Goal: Task Accomplishment & Management: Complete application form

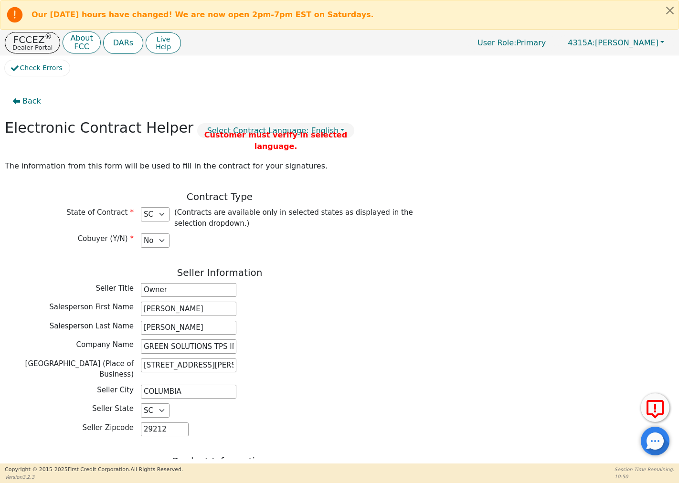
select select "SC"
select select "n"
select select "SC"
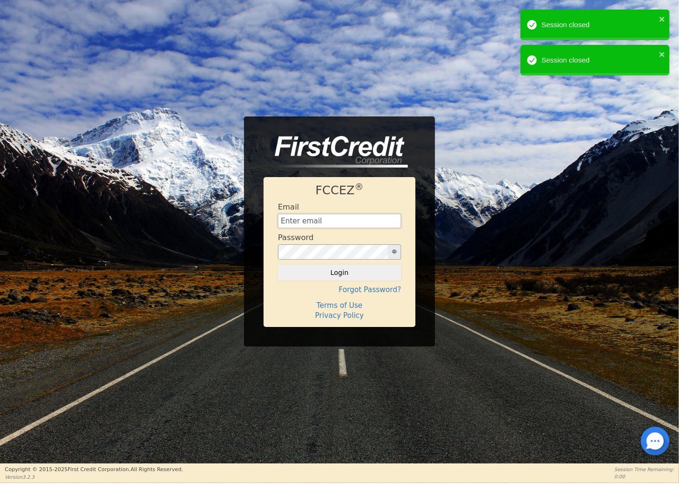
type input "[EMAIL_ADDRESS][DOMAIN_NAME]"
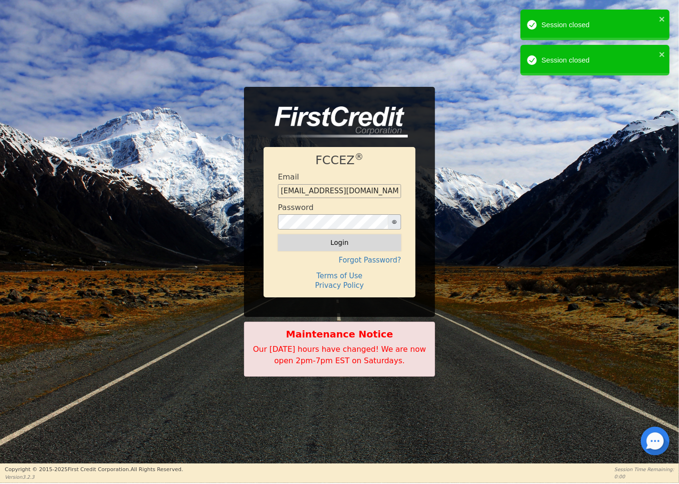
click at [341, 242] on button "Login" at bounding box center [339, 243] width 123 height 16
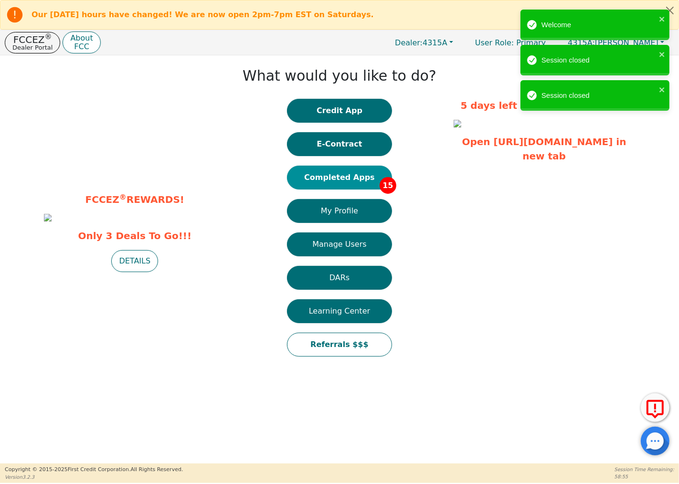
click at [361, 174] on button "Completed Apps 15" at bounding box center [339, 178] width 105 height 24
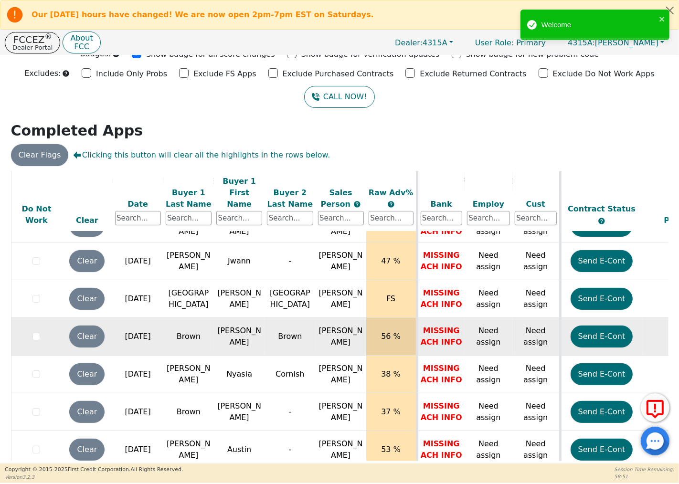
scroll to position [341, 0]
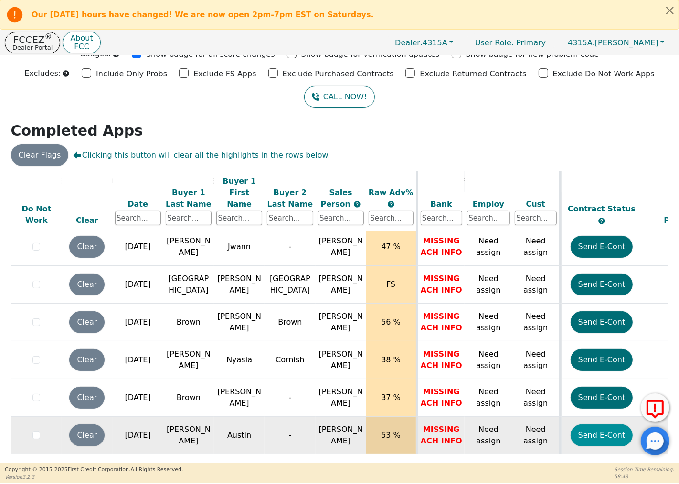
click at [594, 425] on button "Send E-Cont" at bounding box center [602, 436] width 63 height 22
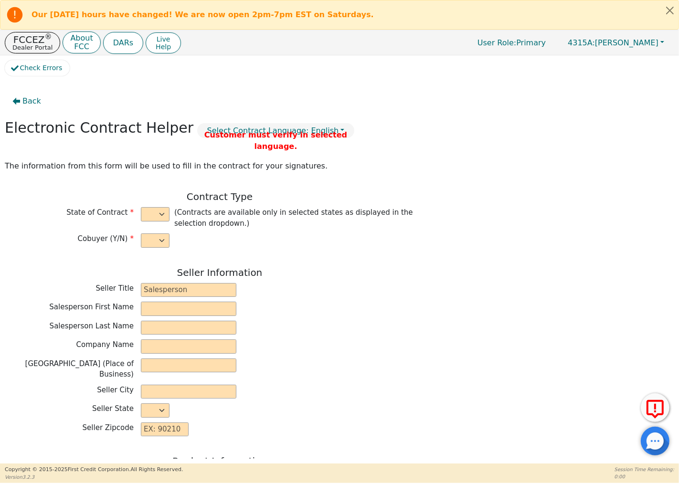
select select "n"
type input "Owner"
type input "[PERSON_NAME]"
type input "GREEN SOLUTIONS TPS INC"
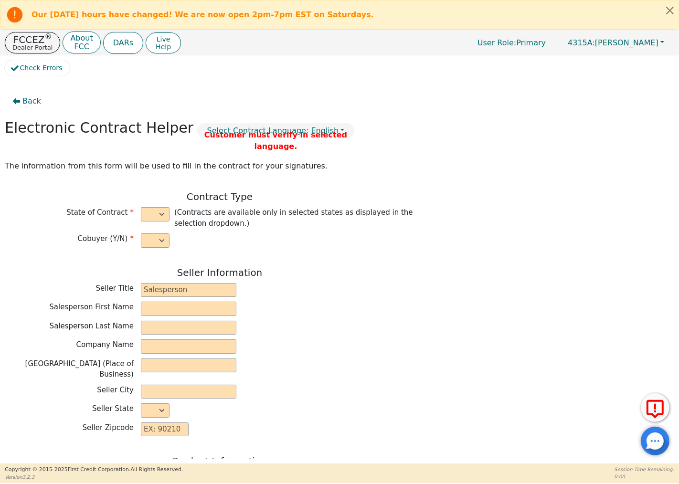
type input "[STREET_ADDRESS][PERSON_NAME]"
type input "COLUMBIA"
select select "SC"
type input "29212"
type input "Austin"
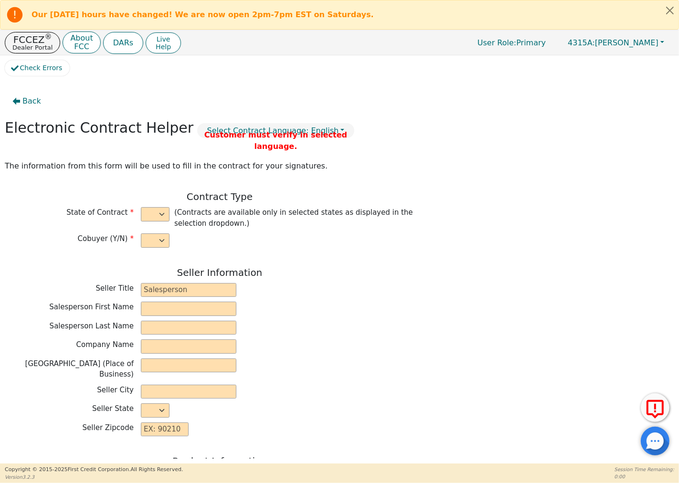
type input "[PERSON_NAME]"
type input "[EMAIL_ADDRESS][DOMAIN_NAME]"
type input "[STREET_ADDRESS]"
type input "[GEOGRAPHIC_DATA]"
select select "SC"
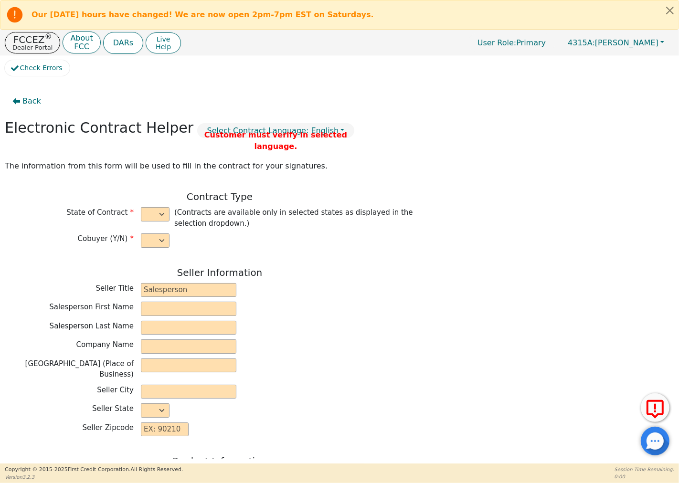
type input "29485"
type input "[DATE]"
type input "19.99"
type input "[DATE]"
type input "72"
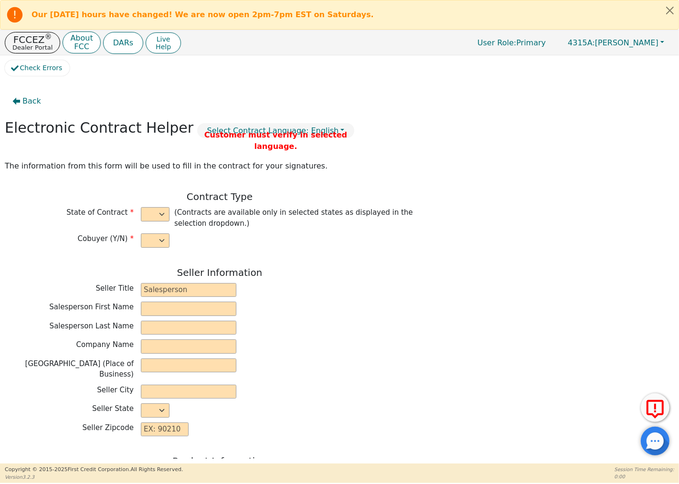
type input "0"
type input "7490.00"
type input "0.00"
type input "7490.00"
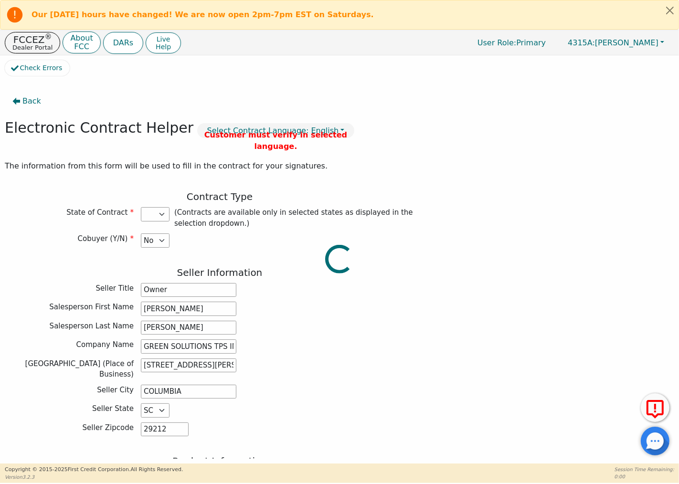
select select "SC"
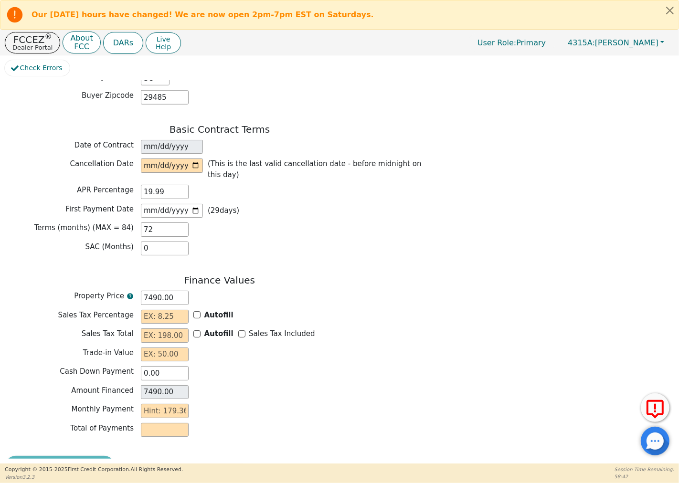
scroll to position [637, 0]
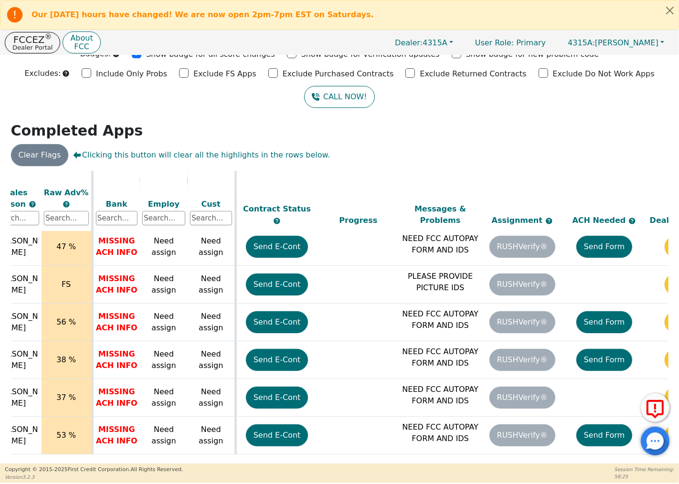
scroll to position [341, 389]
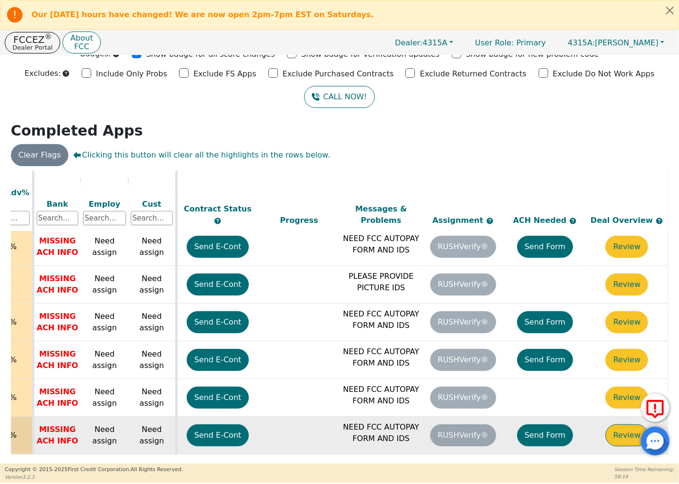
click at [626, 425] on button "Review" at bounding box center [627, 436] width 43 height 22
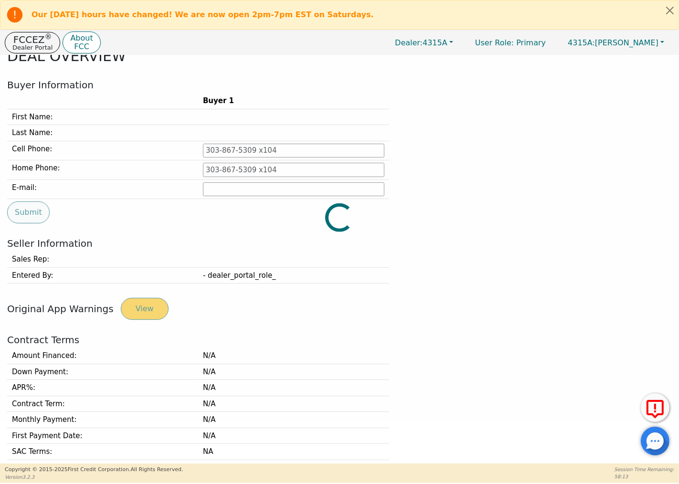
type input "[PHONE_NUMBER]"
type input "[EMAIL_ADDRESS][DOMAIN_NAME]"
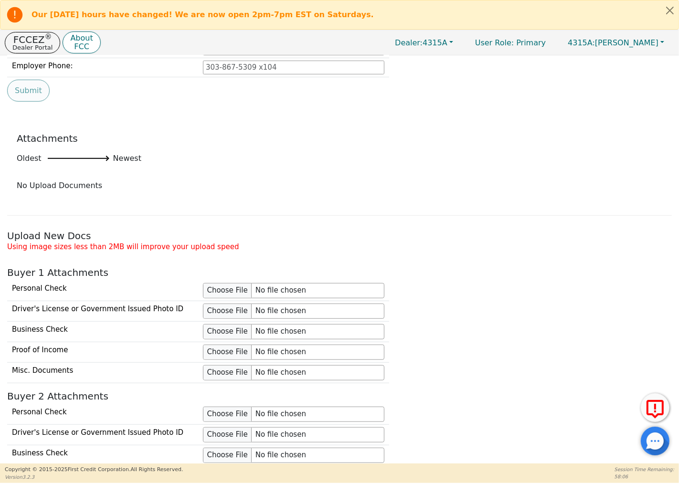
scroll to position [732, 0]
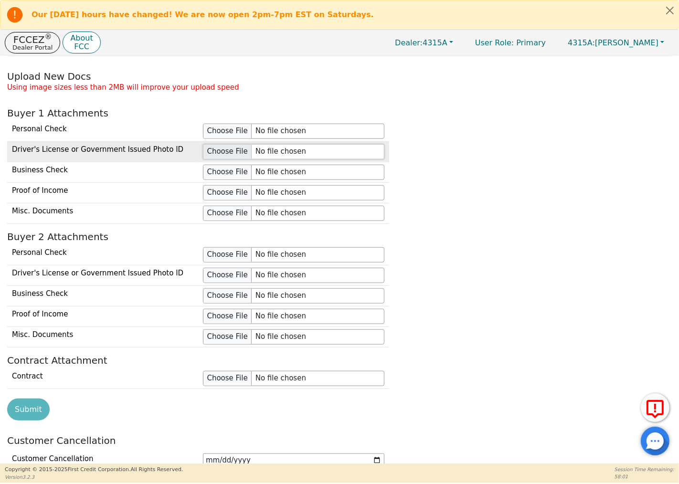
click at [240, 151] on input "file" at bounding box center [293, 151] width 181 height 15
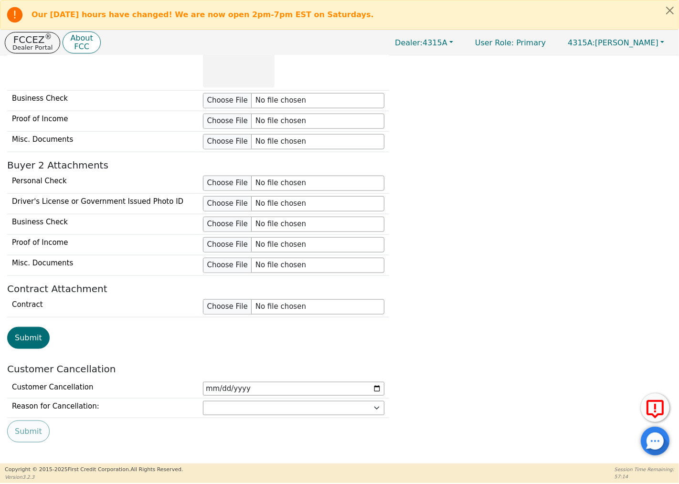
scroll to position [872, 0]
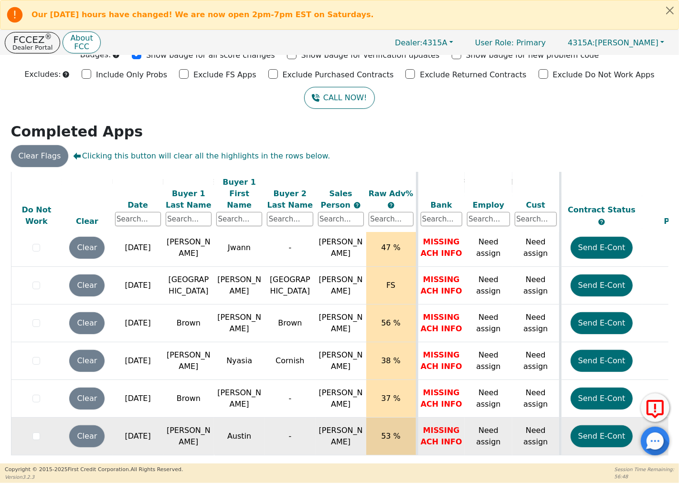
scroll to position [42, 0]
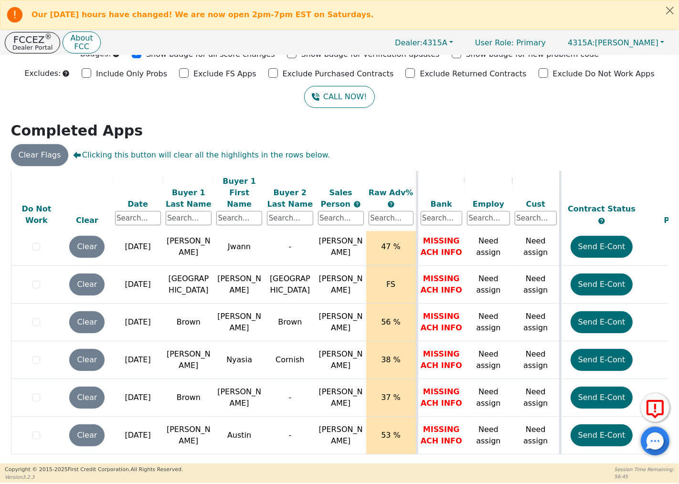
drag, startPoint x: 410, startPoint y: 457, endPoint x: 403, endPoint y: 443, distance: 15.6
click at [466, 450] on div "ALL VALUES ON THIS PAGE ARE UPDATED IN REAL TIME VERIFICATION STATUS Do Not Wor…" at bounding box center [340, 316] width 658 height 290
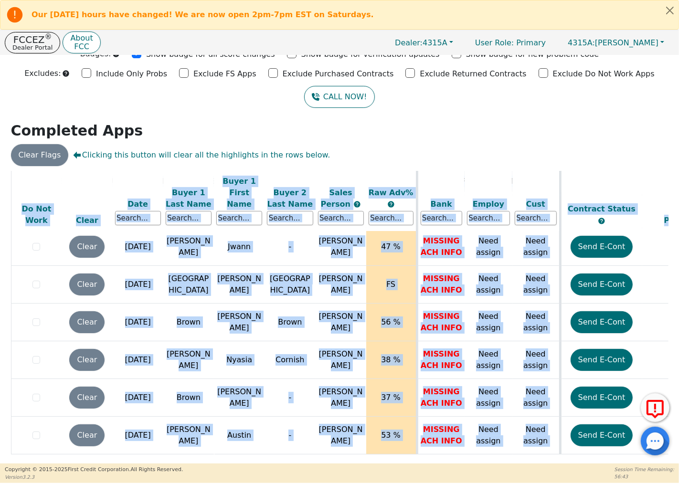
click at [439, 445] on table "ALL VALUES ON THIS PAGE ARE UPDATED IN REAL TIME VERIFICATION STATUS Do Not Wor…" at bounding box center [532, 147] width 1042 height 635
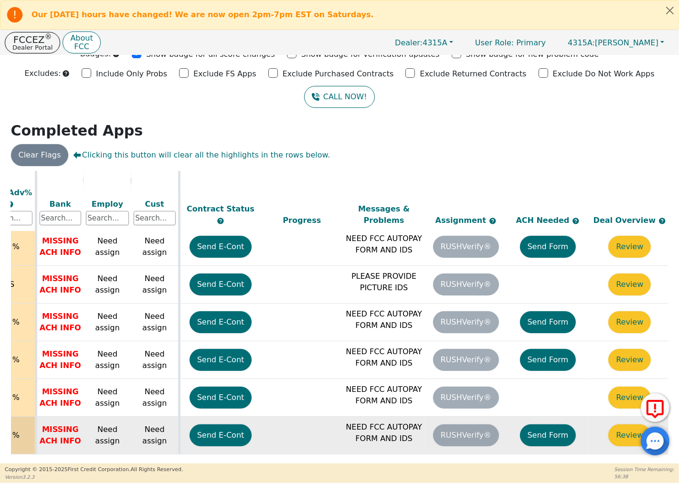
scroll to position [341, 375]
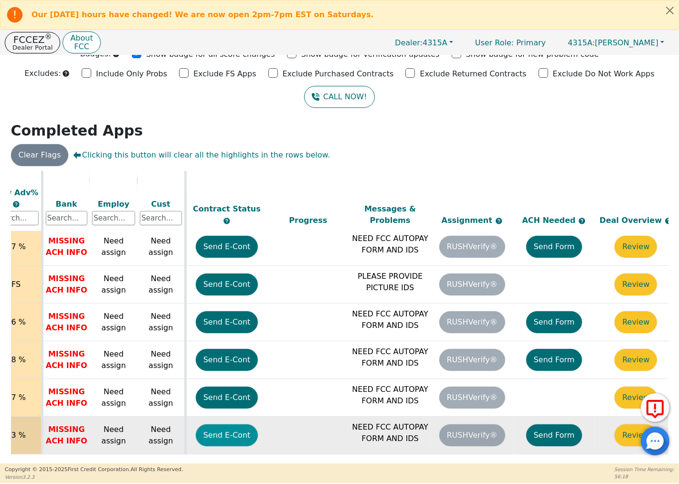
click at [243, 425] on button "Send E-Cont" at bounding box center [227, 436] width 63 height 22
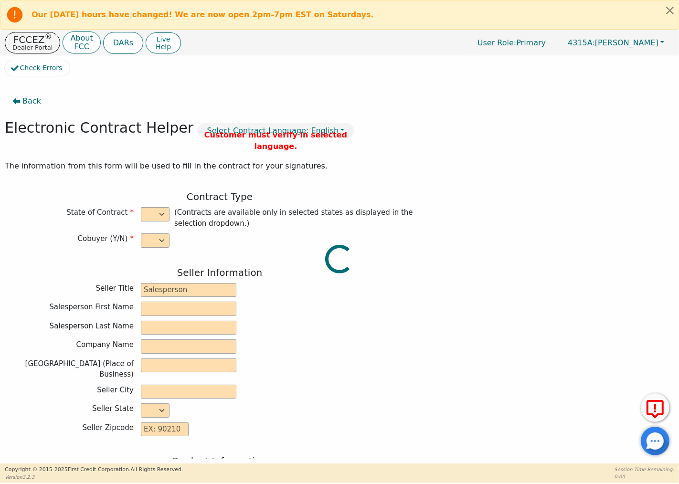
select select "n"
type input "Owner"
type input "[PERSON_NAME]"
type input "GREEN SOLUTIONS TPS INC"
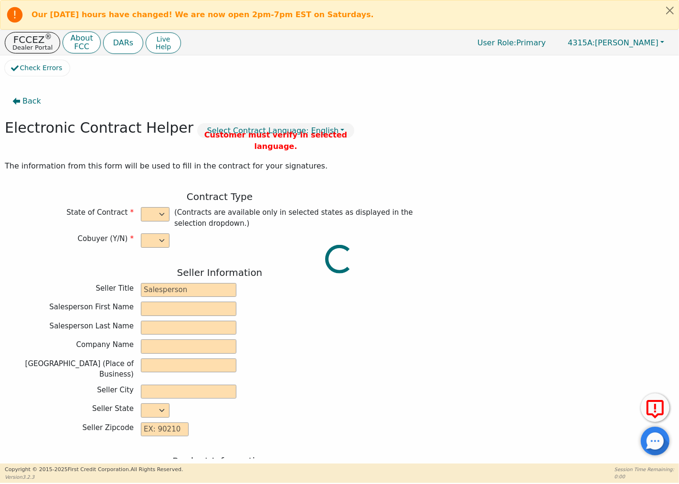
type input "[STREET_ADDRESS][PERSON_NAME]"
type input "COLUMBIA"
select select "SC"
type input "29212"
type input "Austin"
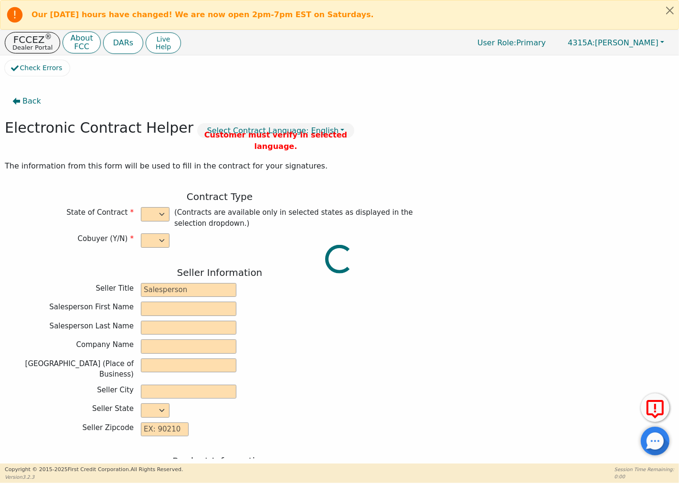
type input "[PERSON_NAME]"
type input "[EMAIL_ADDRESS][DOMAIN_NAME]"
type input "[STREET_ADDRESS]"
type input "[GEOGRAPHIC_DATA]"
select select "SC"
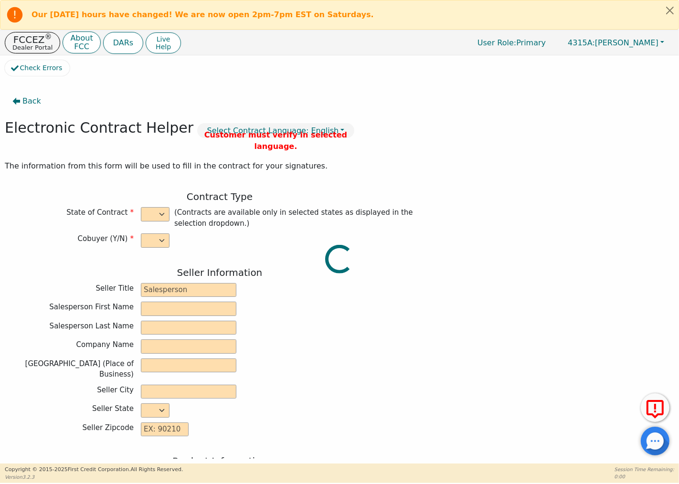
type input "29485"
type input "[DATE]"
type input "19.99"
type input "[DATE]"
type input "72"
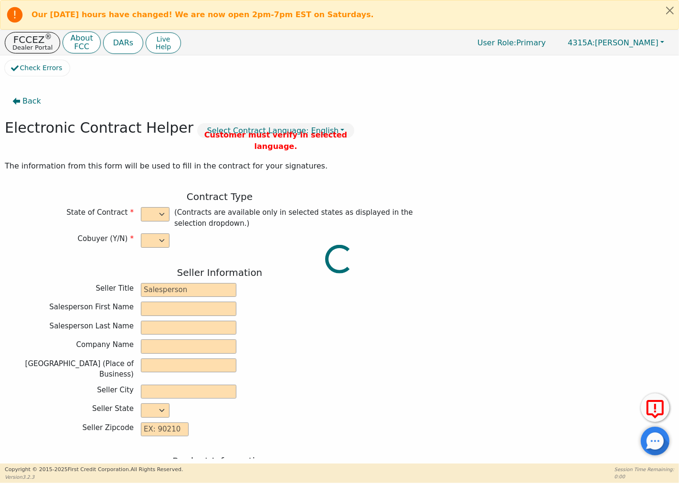
type input "0"
type input "7490.00"
type input "0.00"
type input "7490.00"
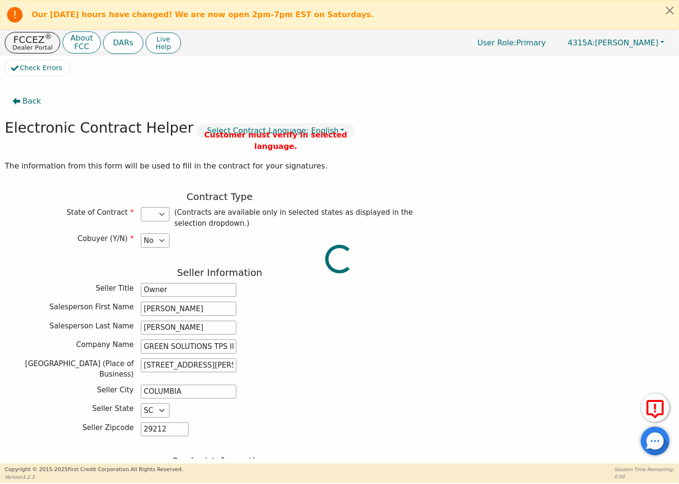
select select "SC"
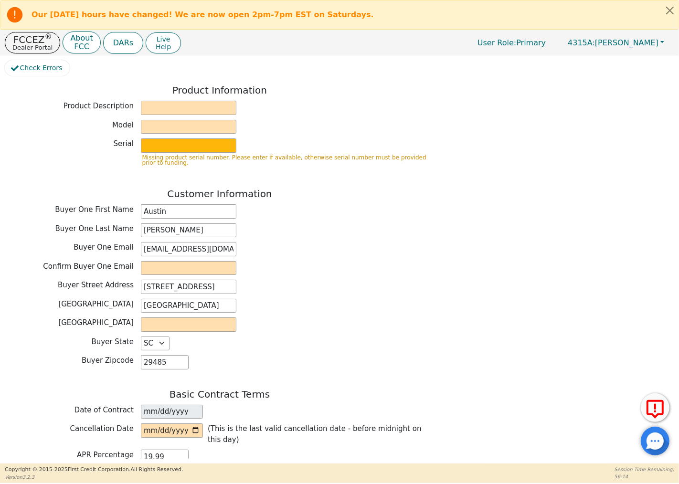
scroll to position [265, 0]
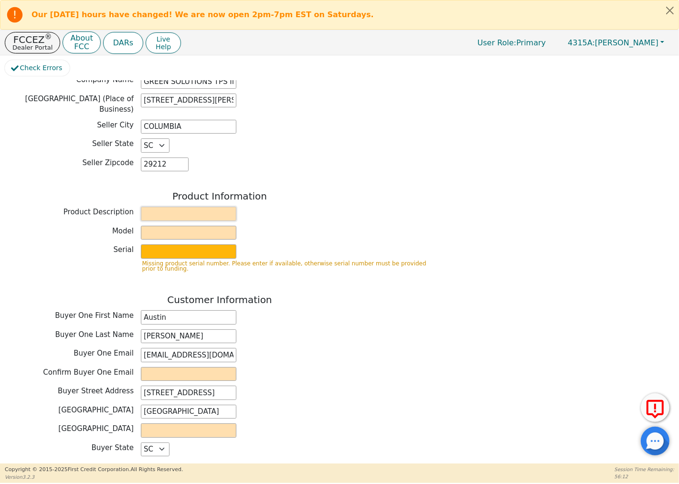
click at [172, 207] on input "text" at bounding box center [189, 214] width 96 height 14
type input "Rainsoft Water Treatment"
click at [210, 226] on input "text" at bounding box center [189, 233] width 96 height 14
type input "EC5"
click at [154, 245] on input "text" at bounding box center [189, 252] width 96 height 14
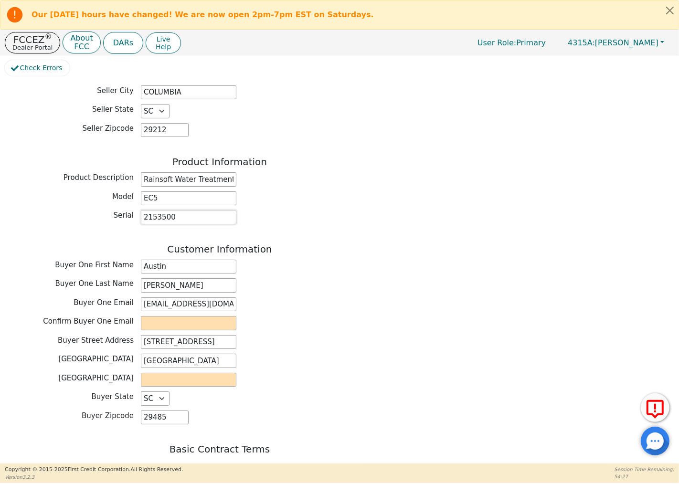
scroll to position [318, 0]
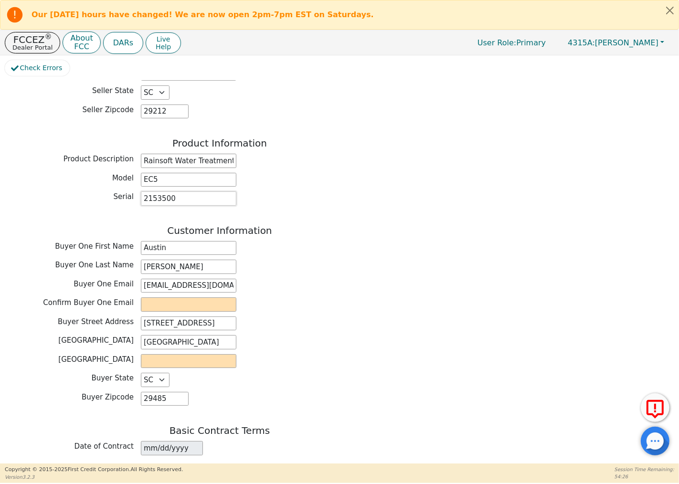
type input "2153500"
click at [154, 300] on input "email" at bounding box center [189, 305] width 96 height 14
type input "[EMAIL_ADDRESS][DOMAIN_NAME]"
click at [160, 355] on input "text" at bounding box center [189, 361] width 96 height 14
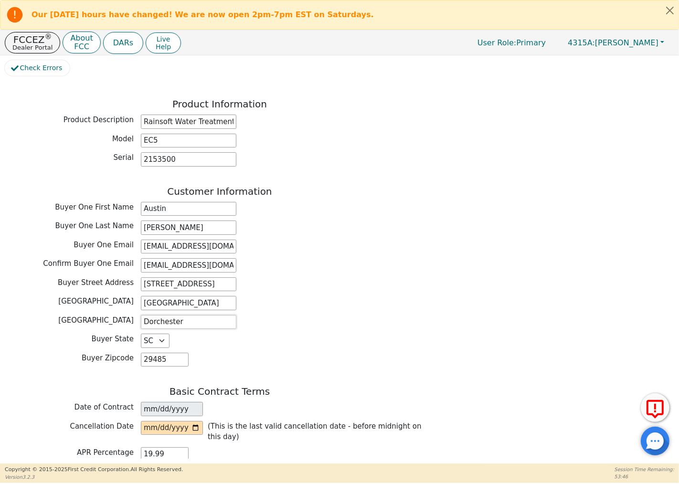
scroll to position [424, 0]
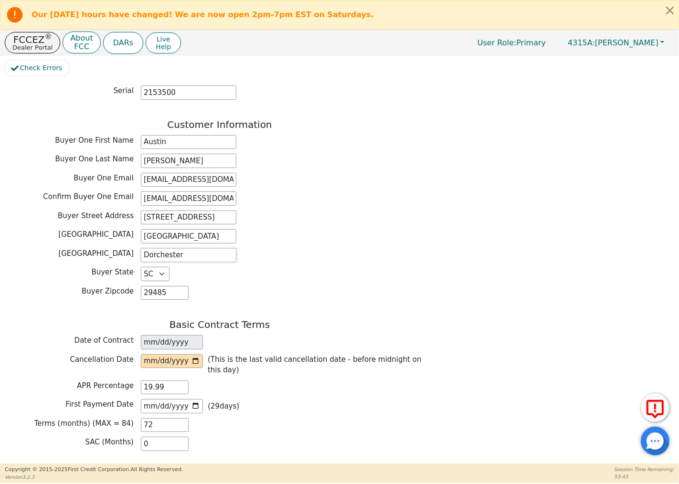
type input "Dorchester"
click at [149, 355] on input "date" at bounding box center [172, 361] width 62 height 14
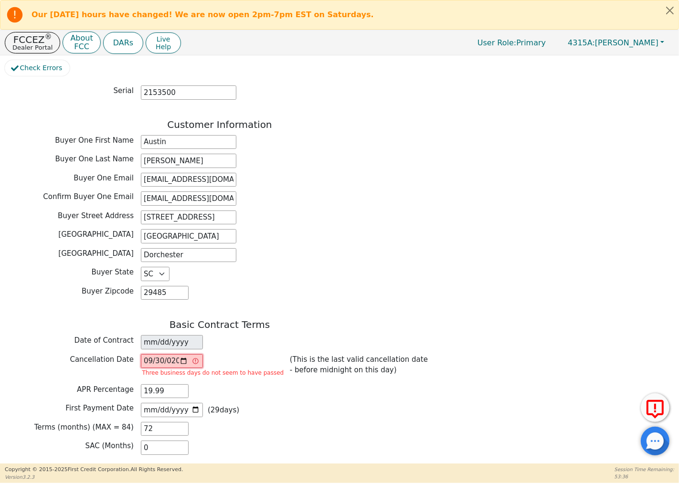
type input "[DATE]"
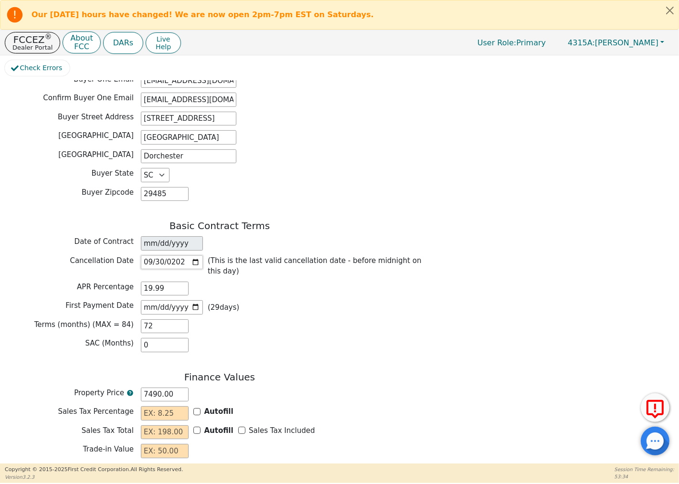
scroll to position [531, 0]
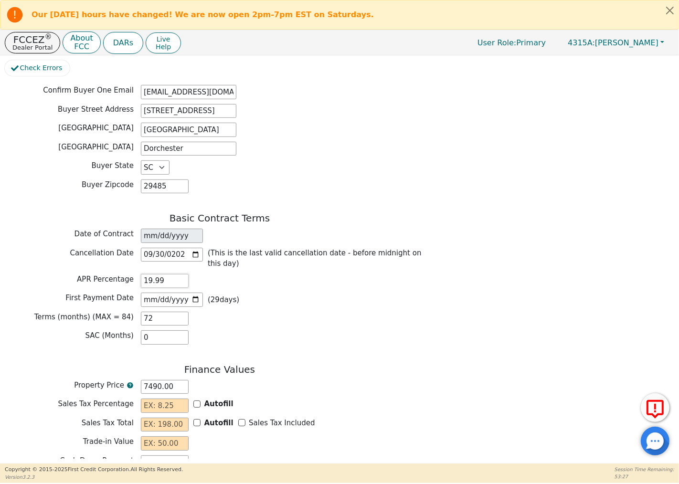
drag, startPoint x: 168, startPoint y: 270, endPoint x: 117, endPoint y: 264, distance: 50.5
click at [118, 274] on div "APR Percentage 19.99" at bounding box center [220, 281] width 430 height 14
type input "13.50"
click at [229, 331] on div "SAC (Months) 0" at bounding box center [220, 338] width 430 height 14
drag, startPoint x: 158, startPoint y: 308, endPoint x: 96, endPoint y: 298, distance: 62.4
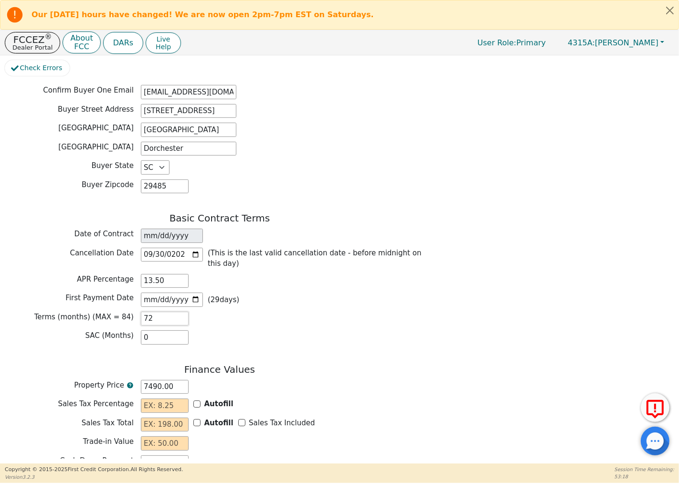
click at [96, 298] on div "Basic Contract Terms Date of Contract [DATE] Cancellation Date [DATE] (This is …" at bounding box center [220, 281] width 430 height 137
type input "8"
type input "0.00"
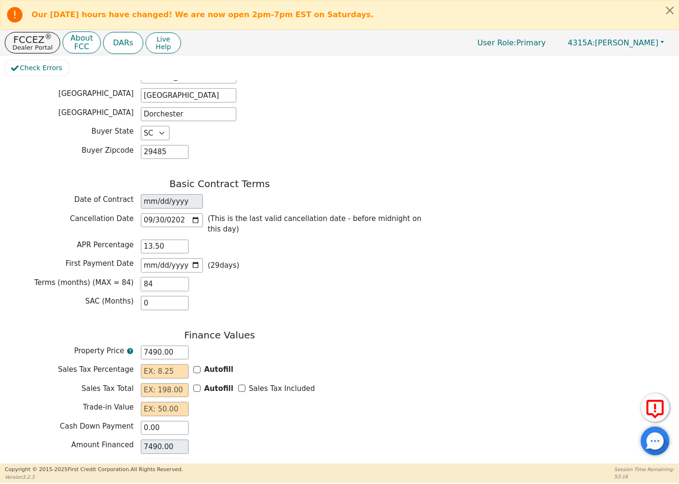
scroll to position [584, 0]
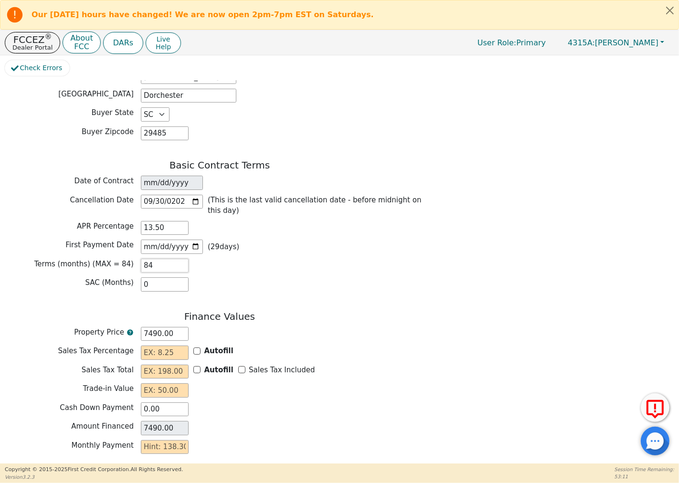
type input "84"
drag, startPoint x: 169, startPoint y: 321, endPoint x: 112, endPoint y: 319, distance: 56.9
click at [111, 327] on div "Property Price 7490.00" at bounding box center [220, 334] width 430 height 14
type input "5"
type input "5.00"
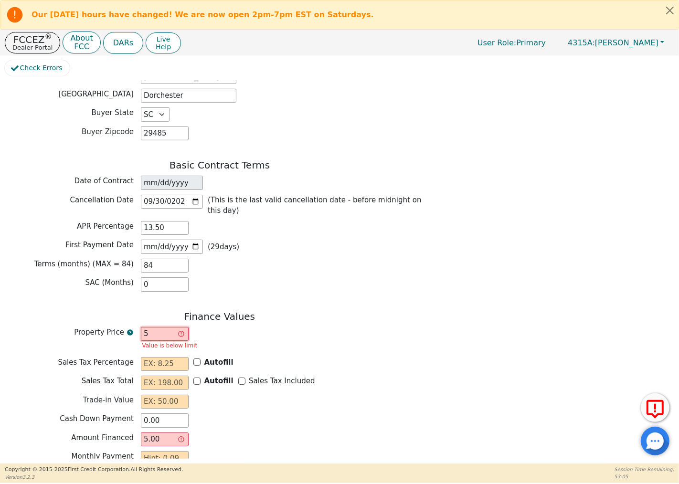
type input "57"
type input "57.00"
type input "575"
type input "575.00"
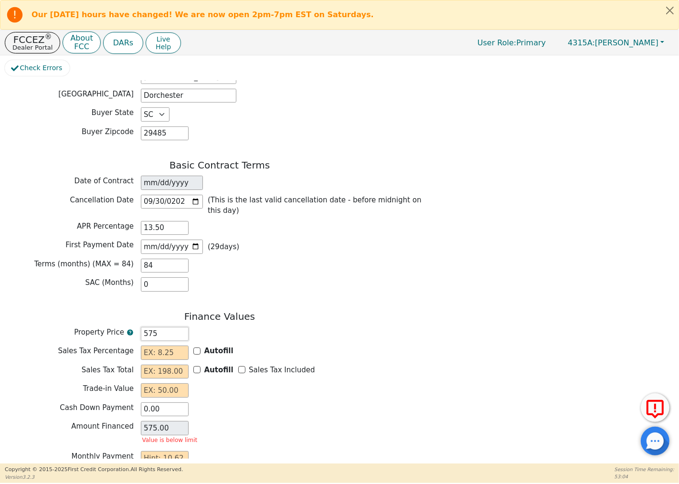
type input "5750"
type input "5750.00"
drag, startPoint x: 168, startPoint y: 341, endPoint x: 163, endPoint y: 348, distance: 7.8
click at [154, 346] on input "text" at bounding box center [165, 353] width 48 height 14
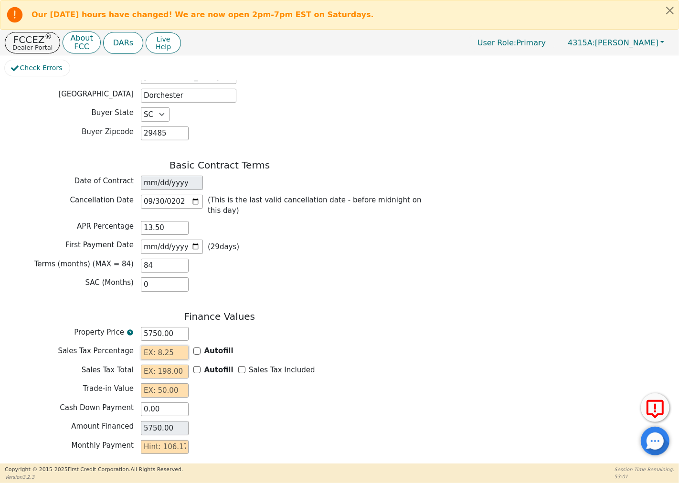
click at [174, 346] on input "text" at bounding box center [165, 353] width 48 height 14
click at [166, 365] on input "text" at bounding box center [165, 372] width 48 height 14
type input "0.00"
click at [146, 384] on input "text" at bounding box center [165, 391] width 48 height 14
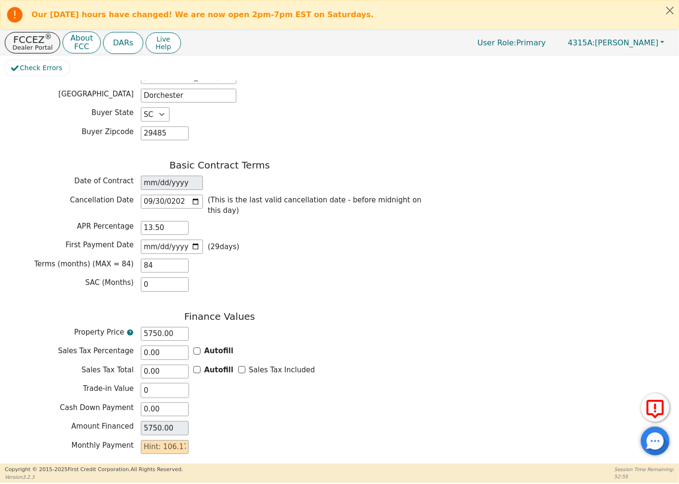
scroll to position [637, 0]
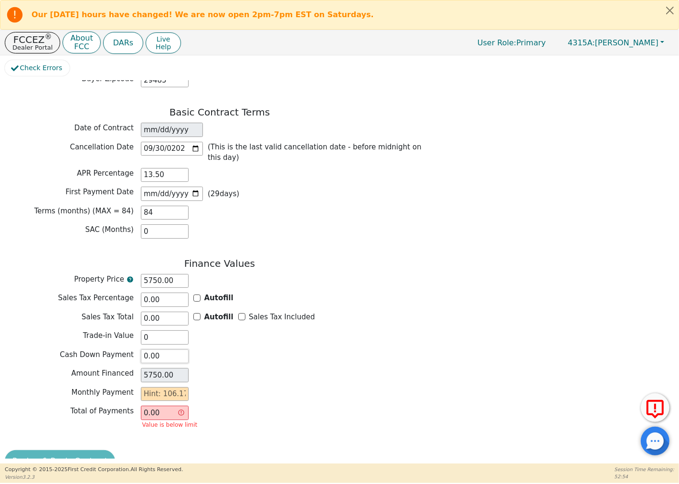
type input "0.00"
drag, startPoint x: 139, startPoint y: 348, endPoint x: 112, endPoint y: 347, distance: 26.7
click at [112, 350] on div "Cash Down Payment 0.00" at bounding box center [220, 357] width 430 height 14
type input "2"
type input "5748.00"
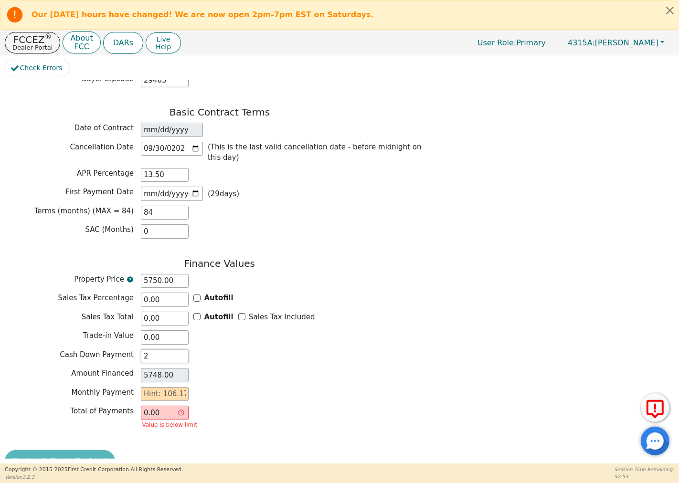
type input "25"
type input "5725.00"
type input "250"
type input "5500.00"
type input "2500"
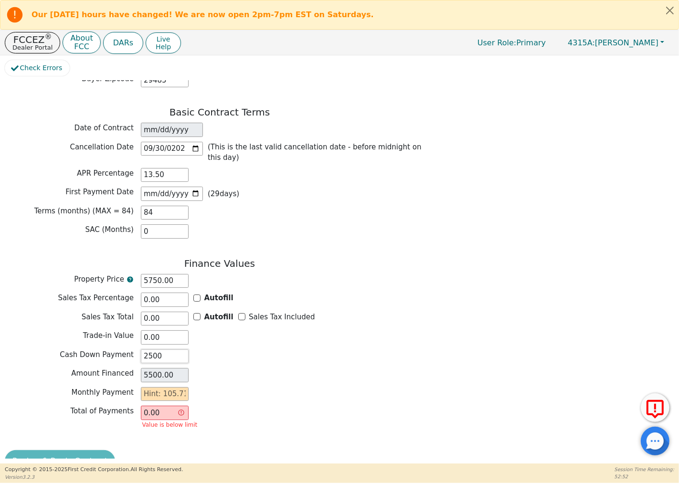
type input "3250.00"
type input "2500.00"
click at [182, 387] on input "text" at bounding box center [165, 394] width 48 height 14
drag, startPoint x: 165, startPoint y: 163, endPoint x: 112, endPoint y: 168, distance: 53.2
click at [112, 168] on div "APR Percentage 13.50" at bounding box center [220, 175] width 430 height 14
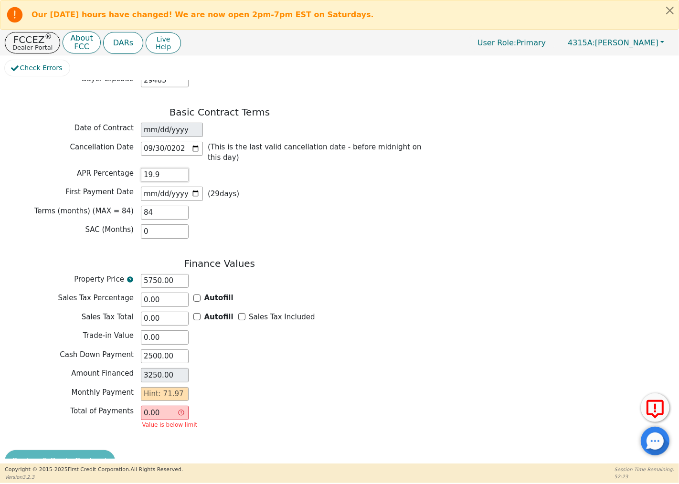
type input "19.99"
click at [169, 406] on input "0.00" at bounding box center [165, 413] width 48 height 14
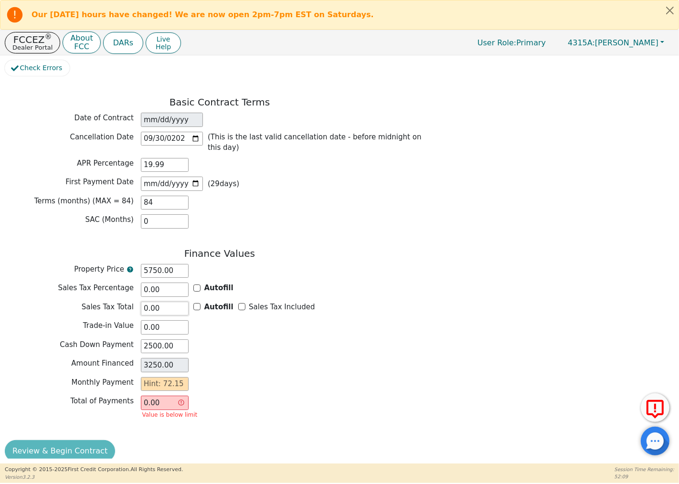
click at [160, 302] on input "0.00" at bounding box center [165, 309] width 48 height 14
drag, startPoint x: 179, startPoint y: 371, endPoint x: 102, endPoint y: 373, distance: 76.9
click at [102, 377] on div "Monthly Payment" at bounding box center [220, 384] width 430 height 14
type input "7"
type input "588.00"
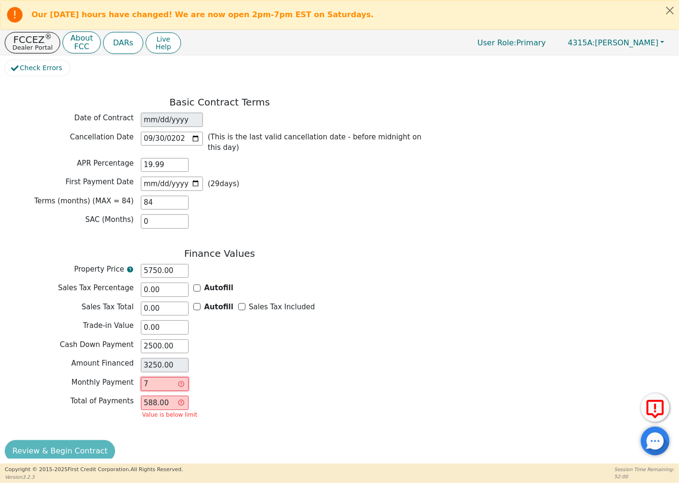
type input "72"
type input "6048.00"
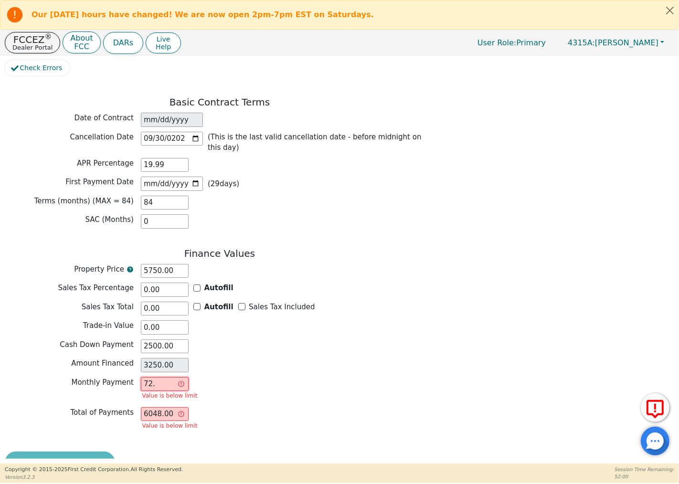
type input "72.5"
type input "6090.00"
type input "72."
type input "6048.00"
type input "72.1"
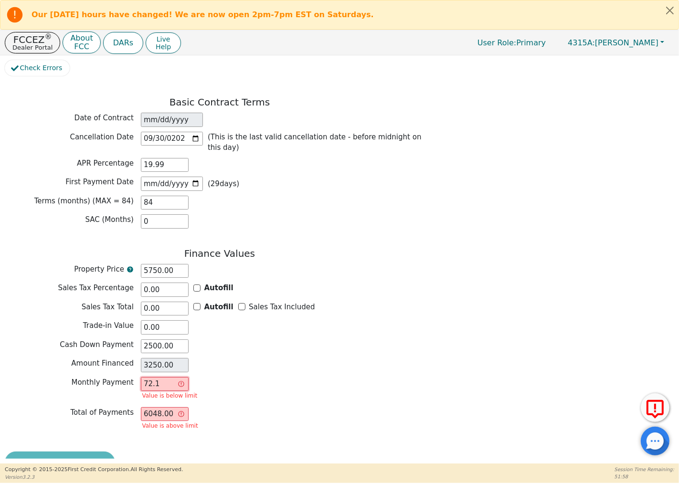
type input "6056.40"
type input "72.15"
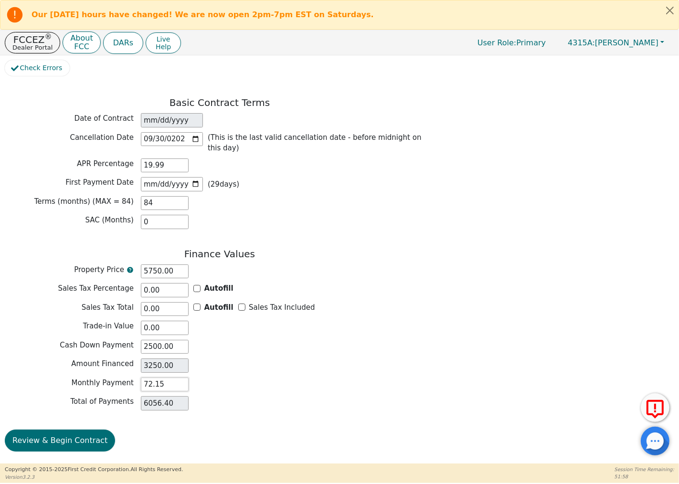
type input "6060.60"
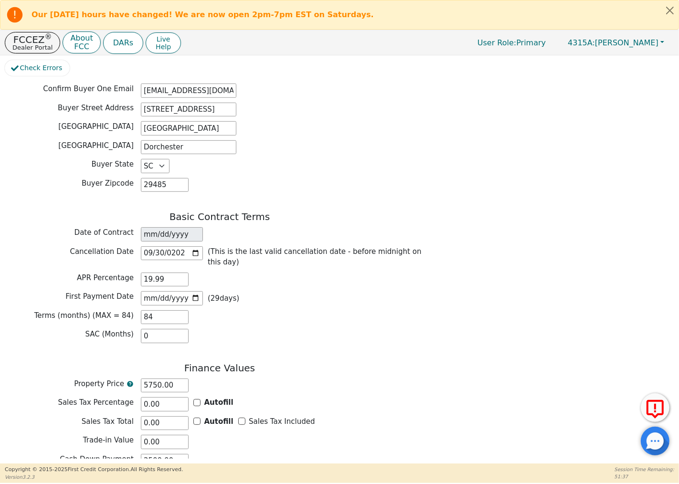
scroll to position [635, 0]
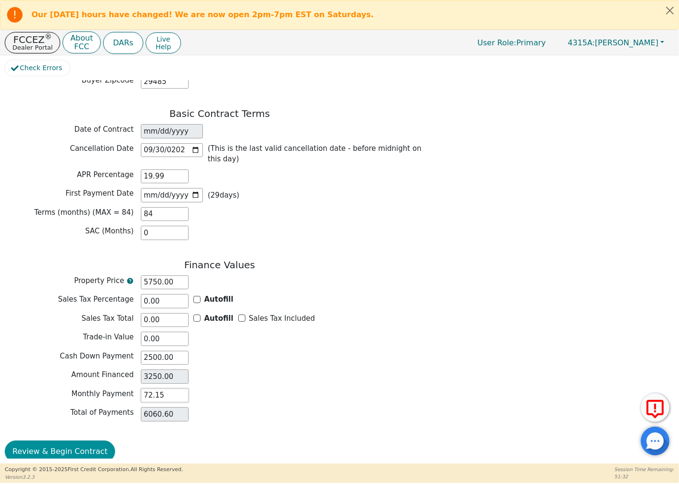
type input "72.15"
click at [56, 441] on button "Review & Begin Contract" at bounding box center [60, 452] width 110 height 22
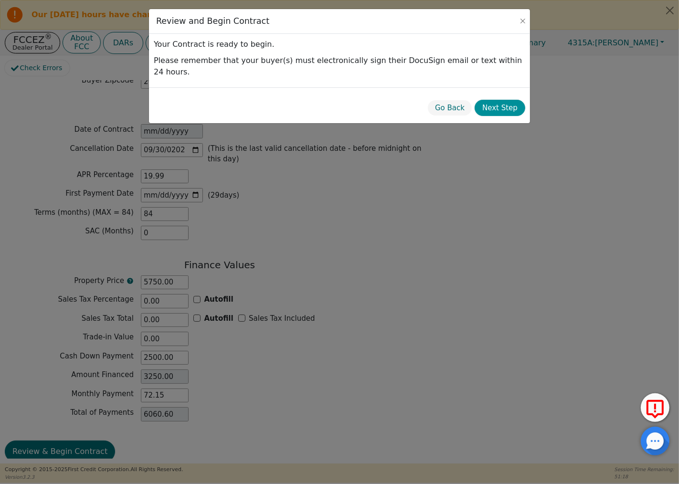
click at [507, 100] on button "Next Step" at bounding box center [500, 108] width 51 height 17
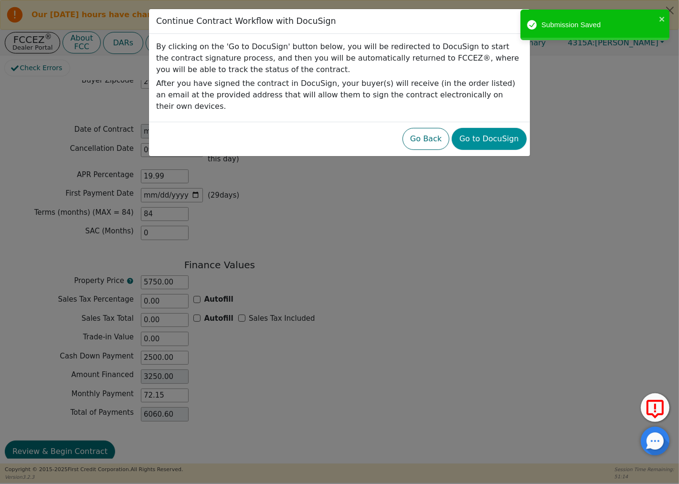
click at [487, 128] on button "Go to DocuSign" at bounding box center [489, 139] width 75 height 22
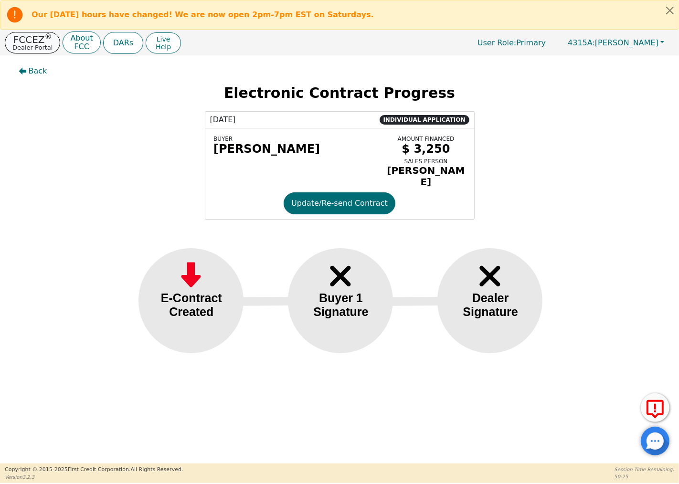
click at [29, 44] on p "Dealer Portal" at bounding box center [32, 47] width 40 height 6
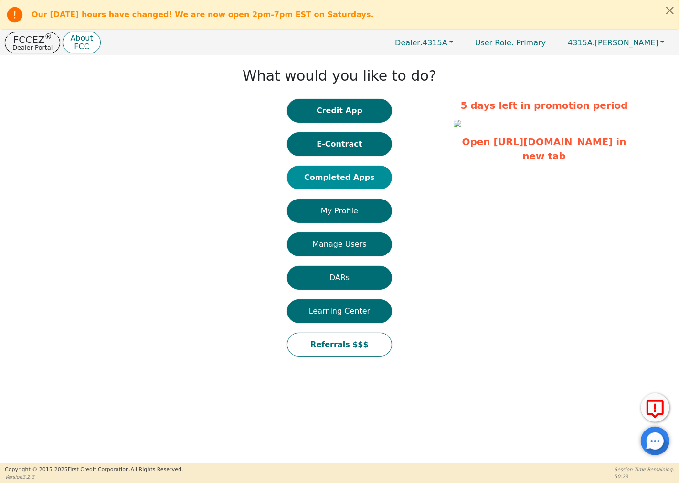
click at [337, 172] on button "Completed Apps" at bounding box center [339, 178] width 105 height 24
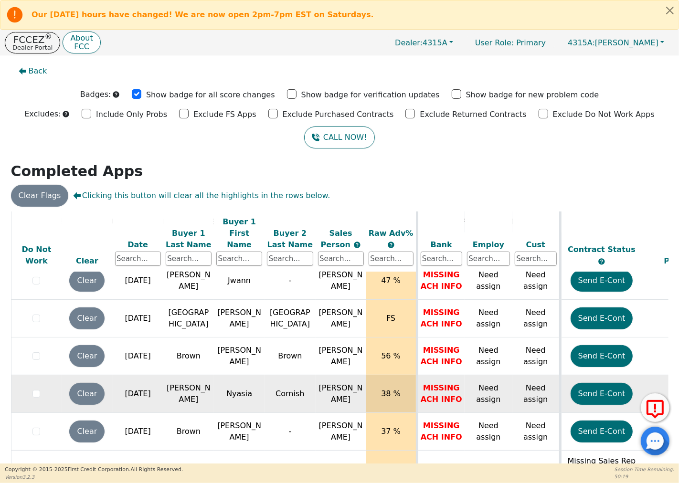
scroll to position [42, 0]
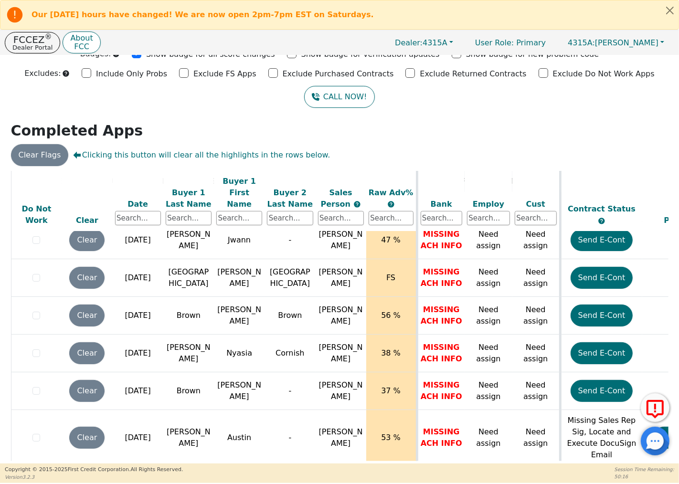
drag, startPoint x: 398, startPoint y: 457, endPoint x: 408, endPoint y: 459, distance: 10.3
click at [458, 452] on div "ALL VALUES ON THIS PAGE ARE UPDATED IN REAL TIME VERIFICATION STATUS Do Not Wor…" at bounding box center [340, 316] width 658 height 290
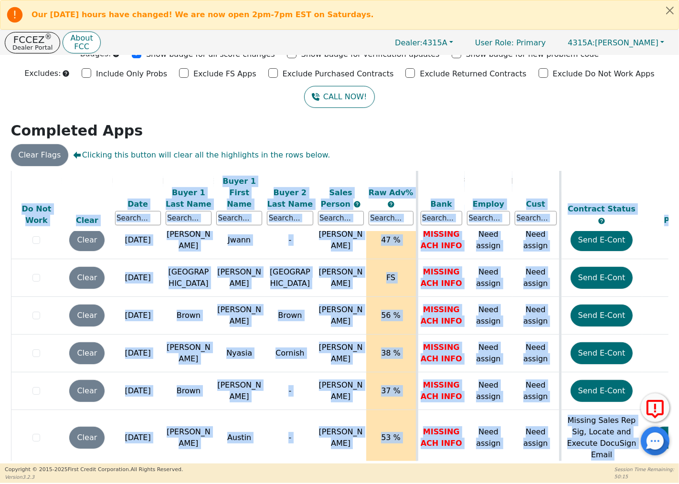
click at [432, 443] on table "ALL VALUES ON THIS PAGE ARE UPDATED IN REAL TIME VERIFICATION STATUS Do Not Wor…" at bounding box center [532, 149] width 1042 height 653
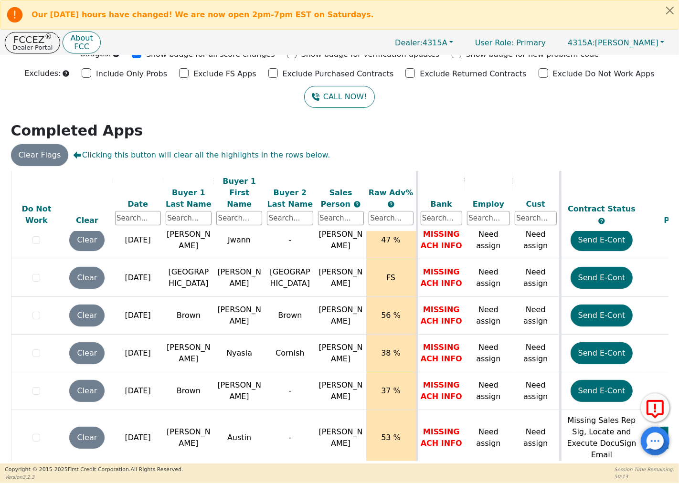
drag, startPoint x: 402, startPoint y: 457, endPoint x: 447, endPoint y: 454, distance: 44.5
click at [447, 454] on div "ALL VALUES ON THIS PAGE ARE UPDATED IN REAL TIME VERIFICATION STATUS Do Not Wor…" at bounding box center [340, 316] width 658 height 290
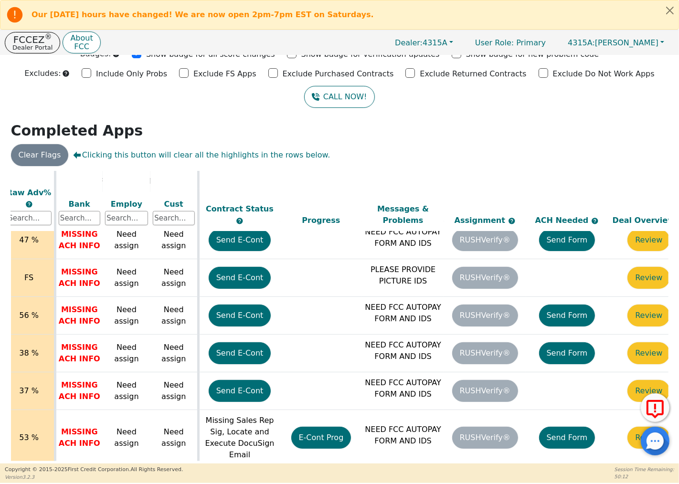
scroll to position [348, 389]
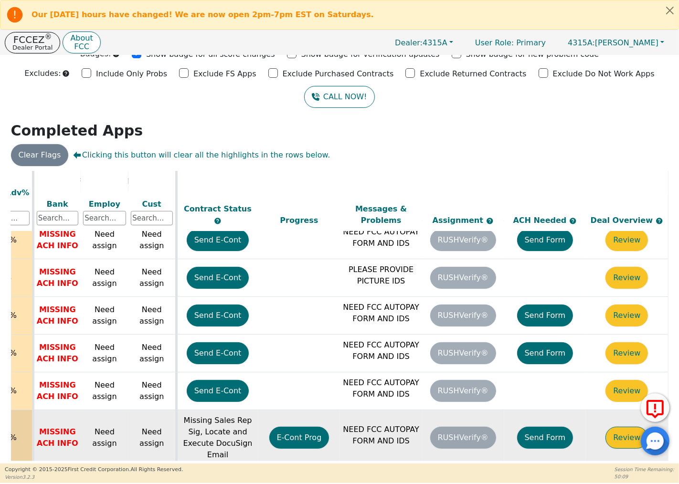
click at [624, 427] on button "Review" at bounding box center [627, 438] width 43 height 22
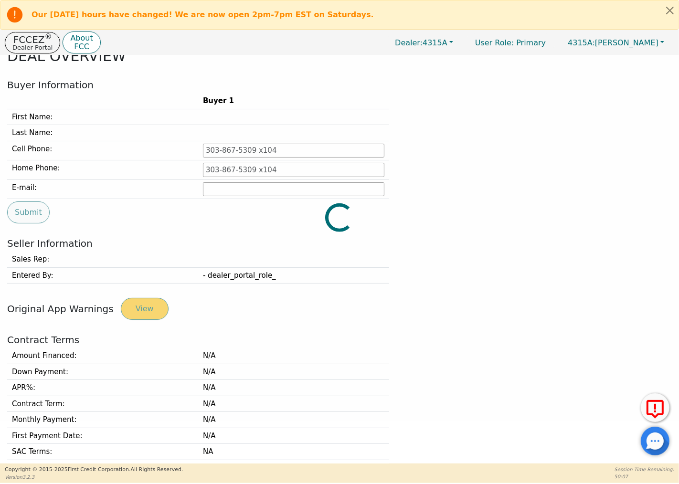
type input "[PHONE_NUMBER]"
type input "[EMAIL_ADDRESS][DOMAIN_NAME]"
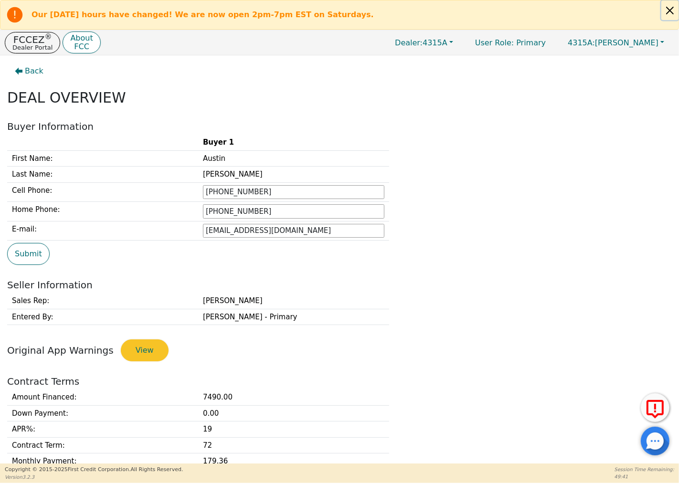
click at [669, 11] on button "Close alert" at bounding box center [669, 10] width 17 height 20
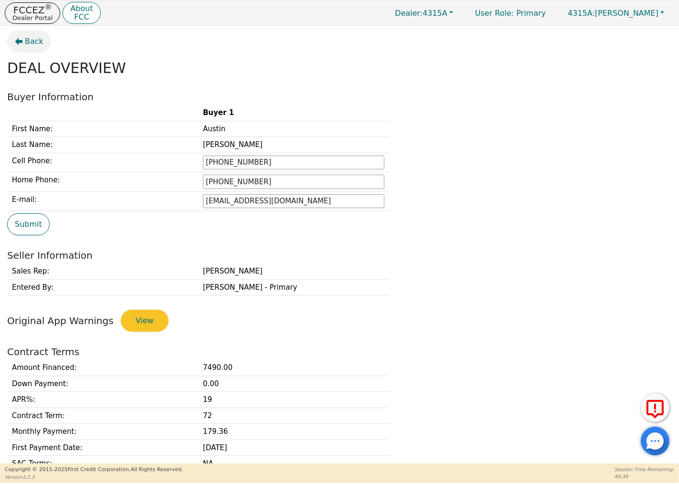
click at [27, 39] on span "Back" at bounding box center [34, 41] width 19 height 11
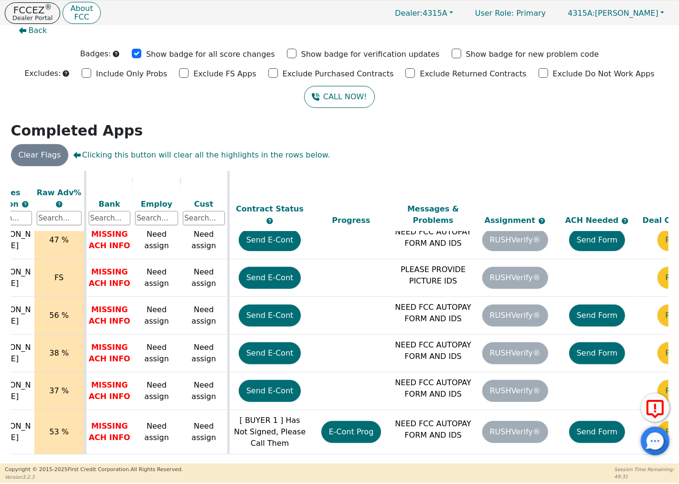
scroll to position [348, 336]
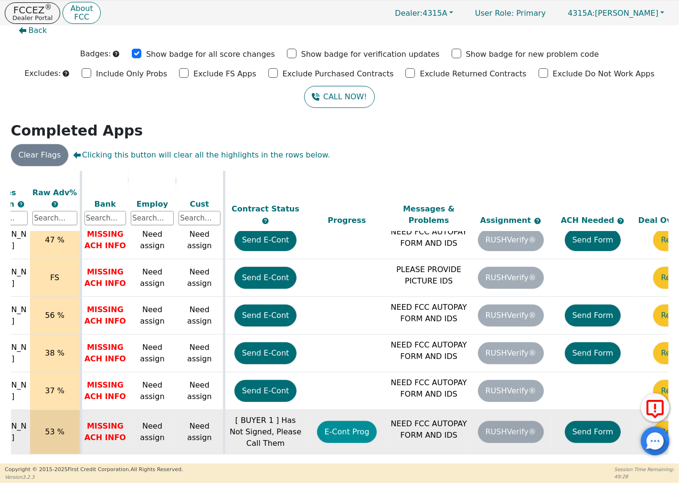
click at [346, 421] on button "E-Cont Prog" at bounding box center [347, 432] width 60 height 22
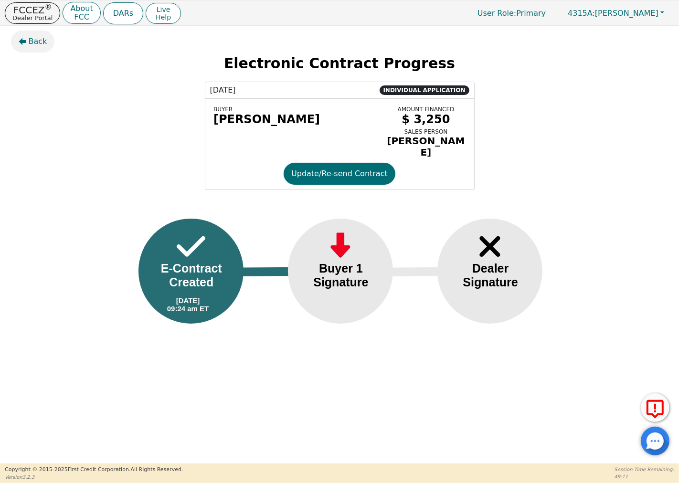
click at [32, 37] on span "Back" at bounding box center [38, 41] width 19 height 11
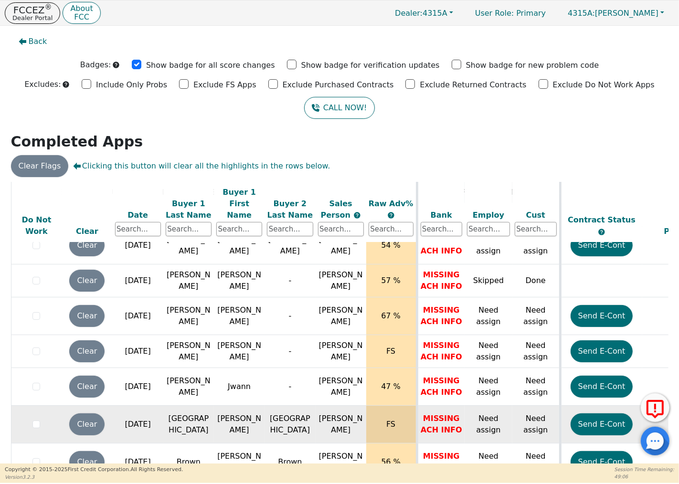
scroll to position [348, 0]
